Goal: Information Seeking & Learning: Learn about a topic

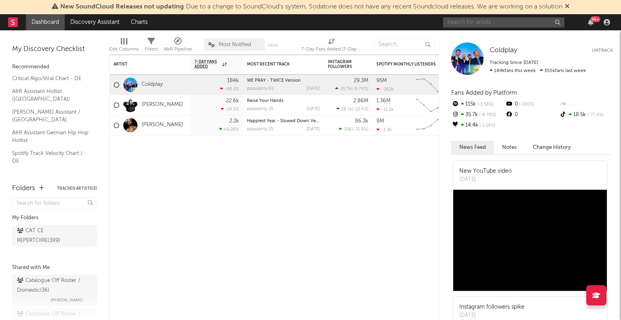
click at [495, 23] on input "text" at bounding box center [503, 22] width 121 height 10
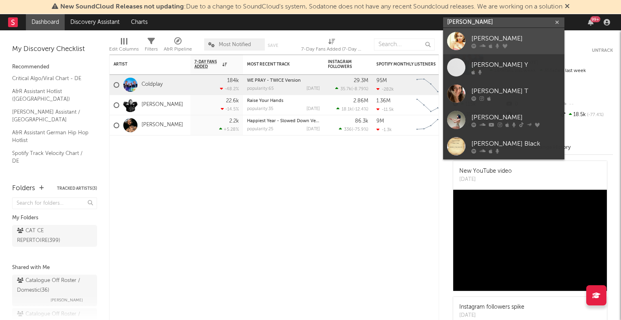
type input "[PERSON_NAME]"
click at [509, 38] on div "[PERSON_NAME]" at bounding box center [516, 39] width 89 height 10
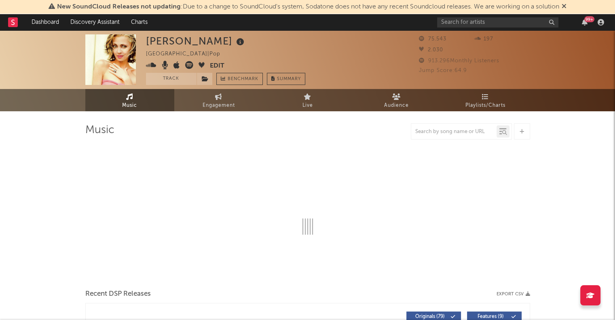
select select "6m"
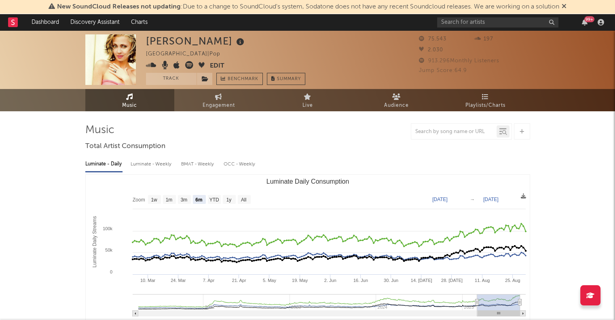
click at [566, 6] on icon at bounding box center [564, 6] width 5 height 6
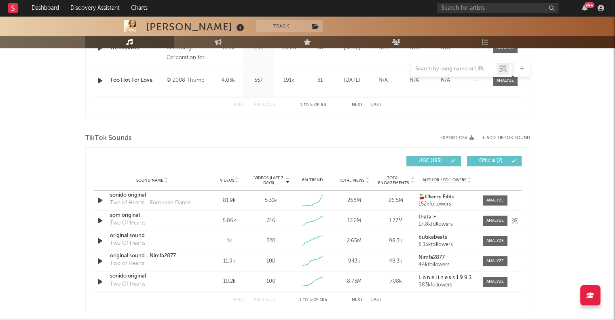
scroll to position [471, 0]
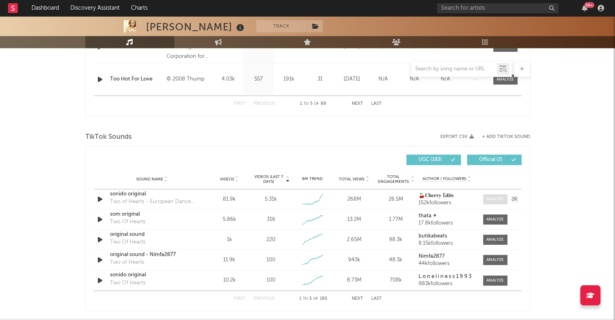
click at [487, 197] on div at bounding box center [495, 199] width 17 height 6
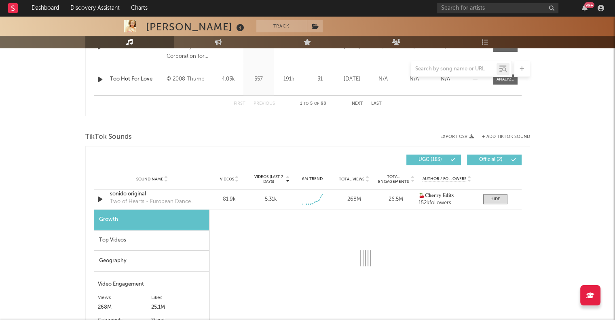
click at [161, 242] on div "Top Videos" at bounding box center [151, 240] width 115 height 21
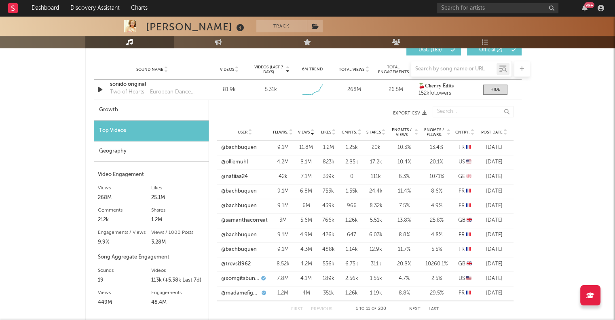
scroll to position [594, 0]
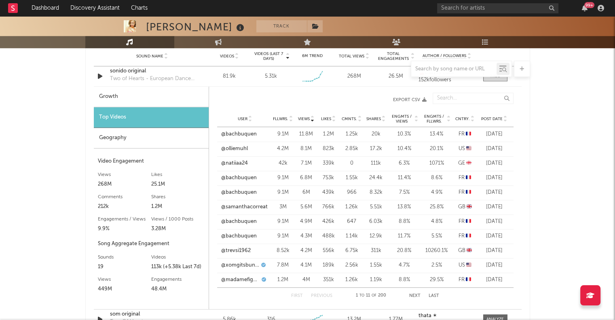
click at [490, 117] on span "Post Date" at bounding box center [491, 119] width 21 height 5
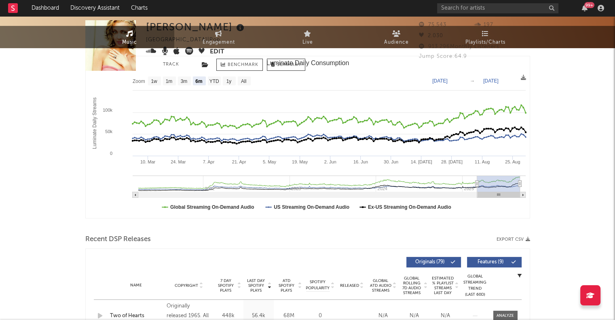
scroll to position [0, 0]
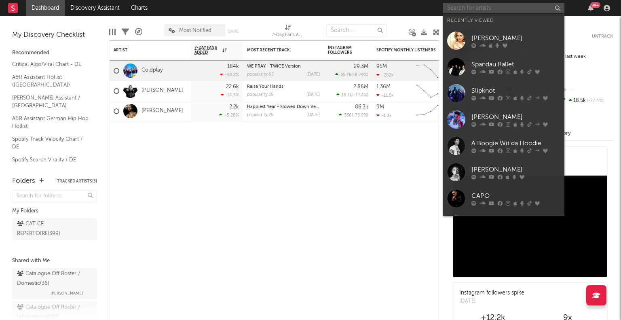
click at [490, 11] on input "text" at bounding box center [503, 8] width 121 height 10
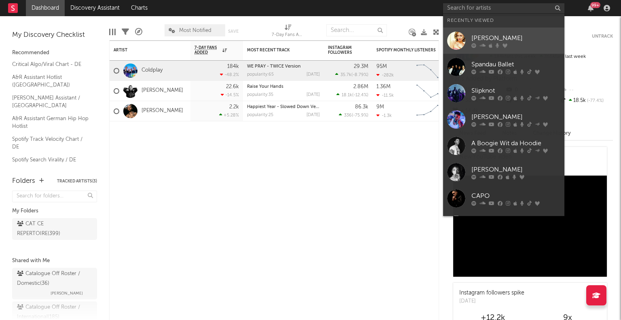
click at [494, 43] on div at bounding box center [516, 45] width 89 height 5
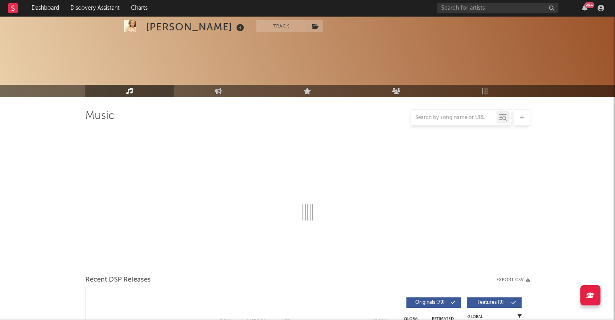
select select "6m"
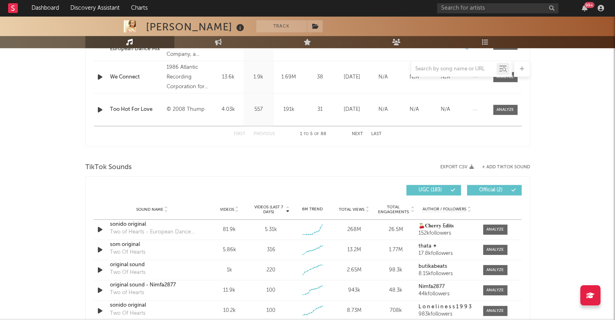
scroll to position [493, 0]
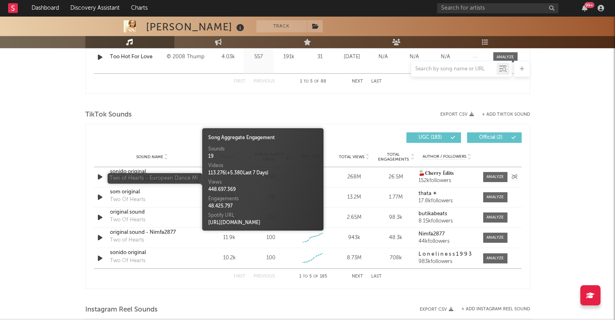
click at [163, 178] on div "Two of Hearts - European Dance Mix" at bounding box center [152, 180] width 85 height 8
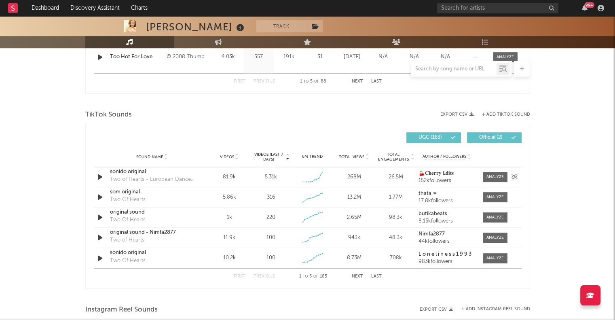
click at [197, 176] on div "Sound Name sonido original Two of Hearts - European Dance Mix Videos 81.9k Vide…" at bounding box center [308, 177] width 428 height 20
click at [453, 176] on strong "🍒𝐂𝐡𝐞𝐫𝐫𝐲 Ë𝐝𝐢𝐭𝐬" at bounding box center [436, 173] width 35 height 5
click at [130, 171] on div "sonido original" at bounding box center [152, 172] width 85 height 8
